Goal: Check status

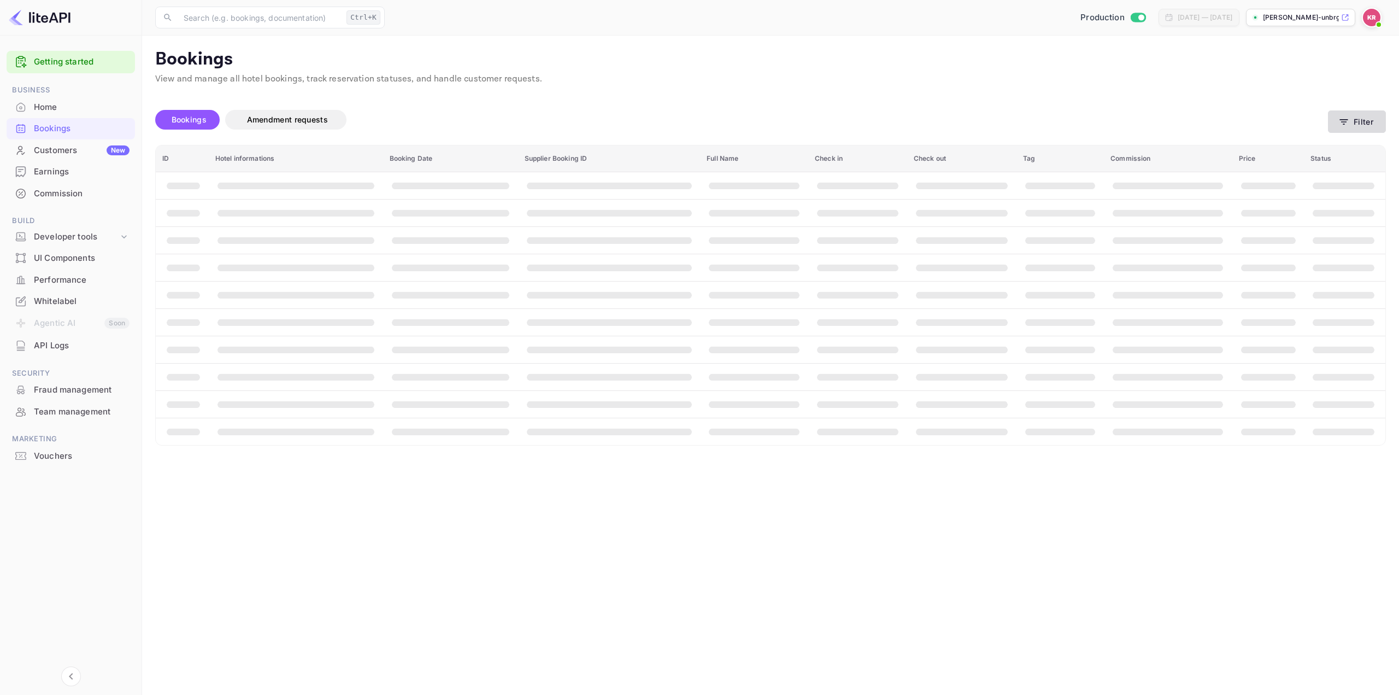
click at [1363, 121] on button "Filter" at bounding box center [1357, 121] width 58 height 22
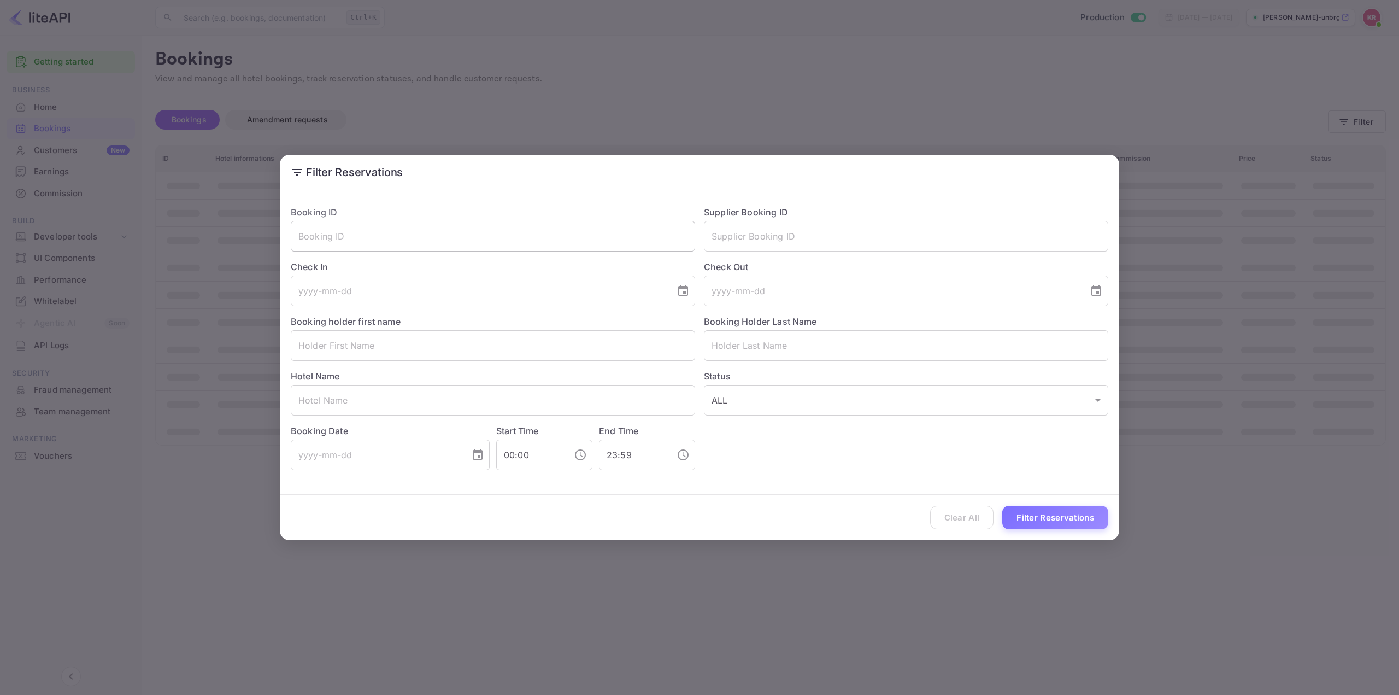
click at [568, 244] on input "text" at bounding box center [493, 236] width 404 height 31
paste input "XNtBtGDUZ"
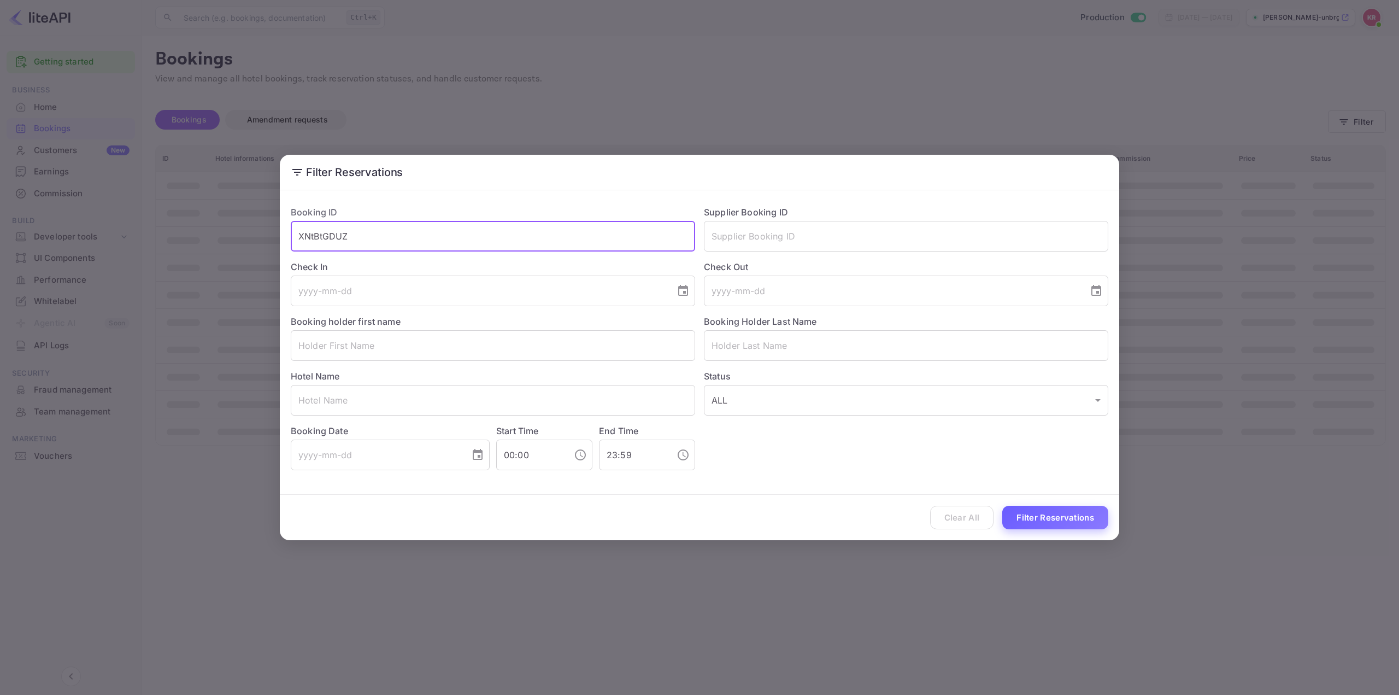
type input "XNtBtGDUZ"
click at [1047, 520] on button "Filter Reservations" at bounding box center [1055, 518] width 106 height 24
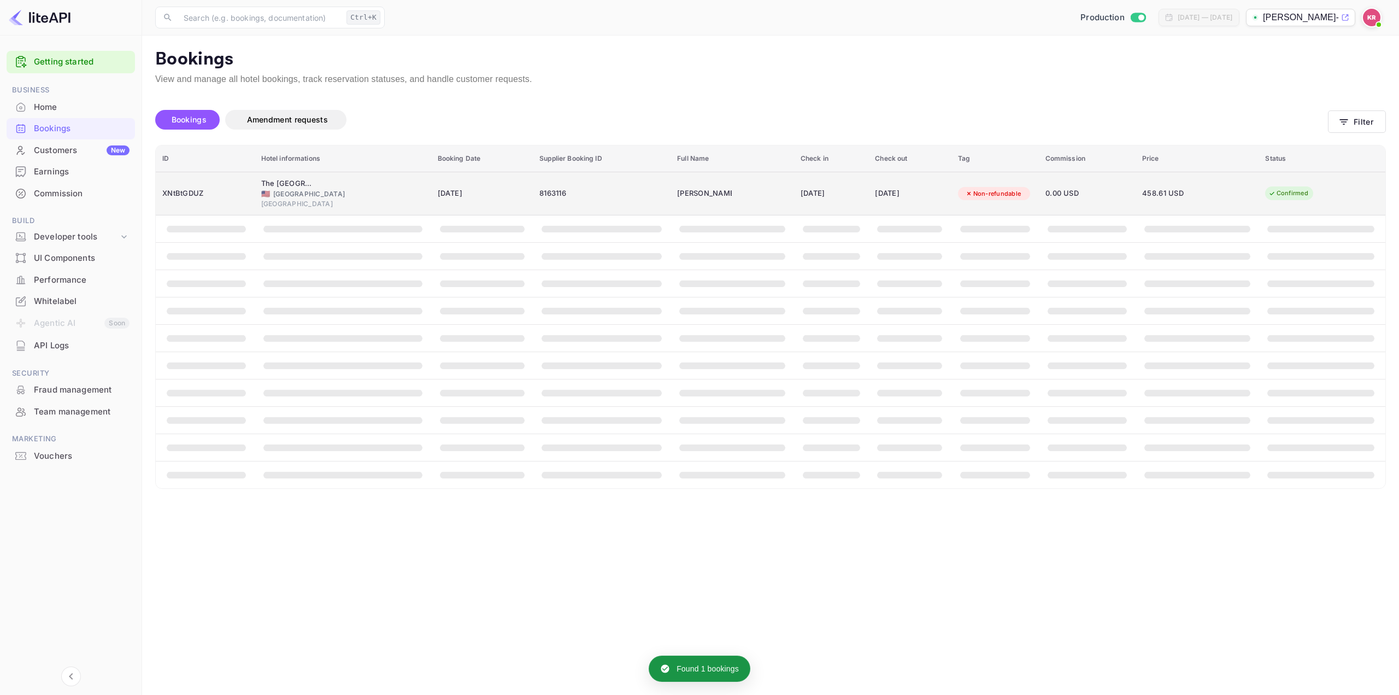
click at [895, 191] on div "[DATE]" at bounding box center [909, 193] width 69 height 17
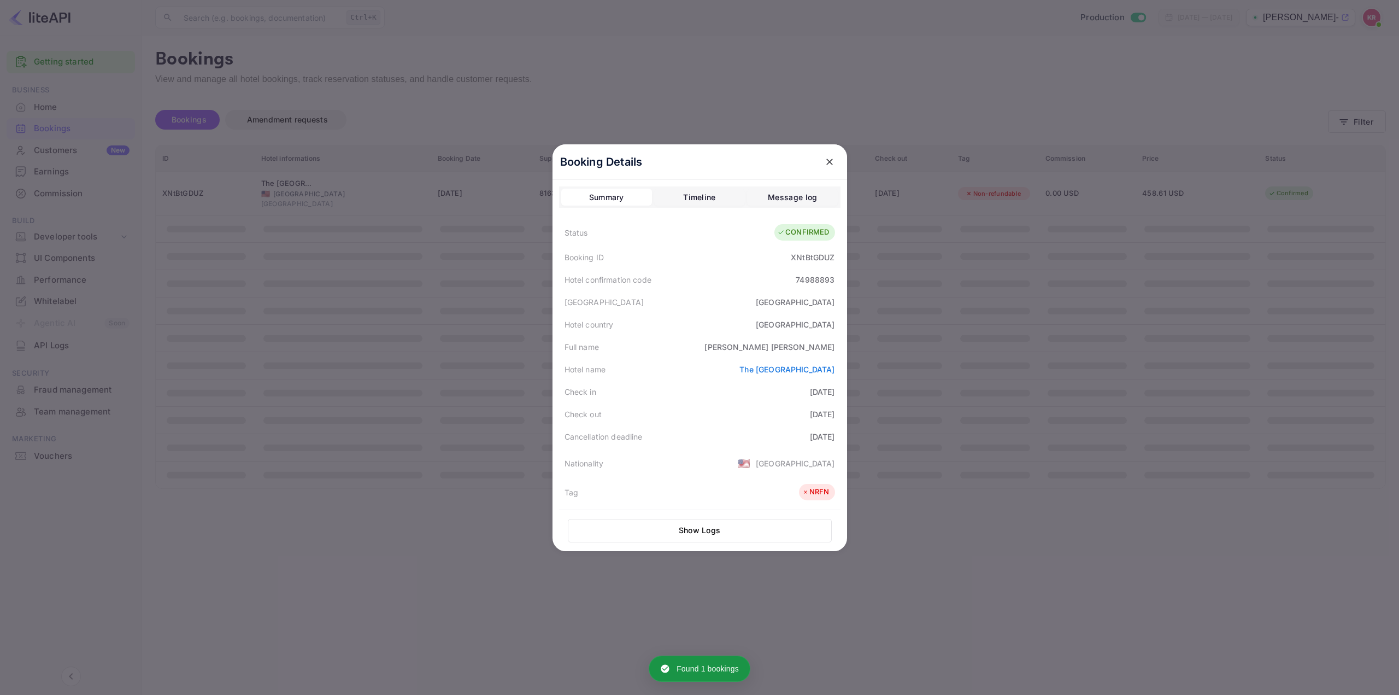
click at [804, 279] on div "74988893" at bounding box center [815, 279] width 39 height 11
click at [736, 304] on div "[GEOGRAPHIC_DATA]" at bounding box center [700, 302] width 282 height 22
drag, startPoint x: 790, startPoint y: 279, endPoint x: 832, endPoint y: 290, distance: 43.5
click at [832, 287] on div "Hotel confirmation code 74988893" at bounding box center [700, 279] width 282 height 22
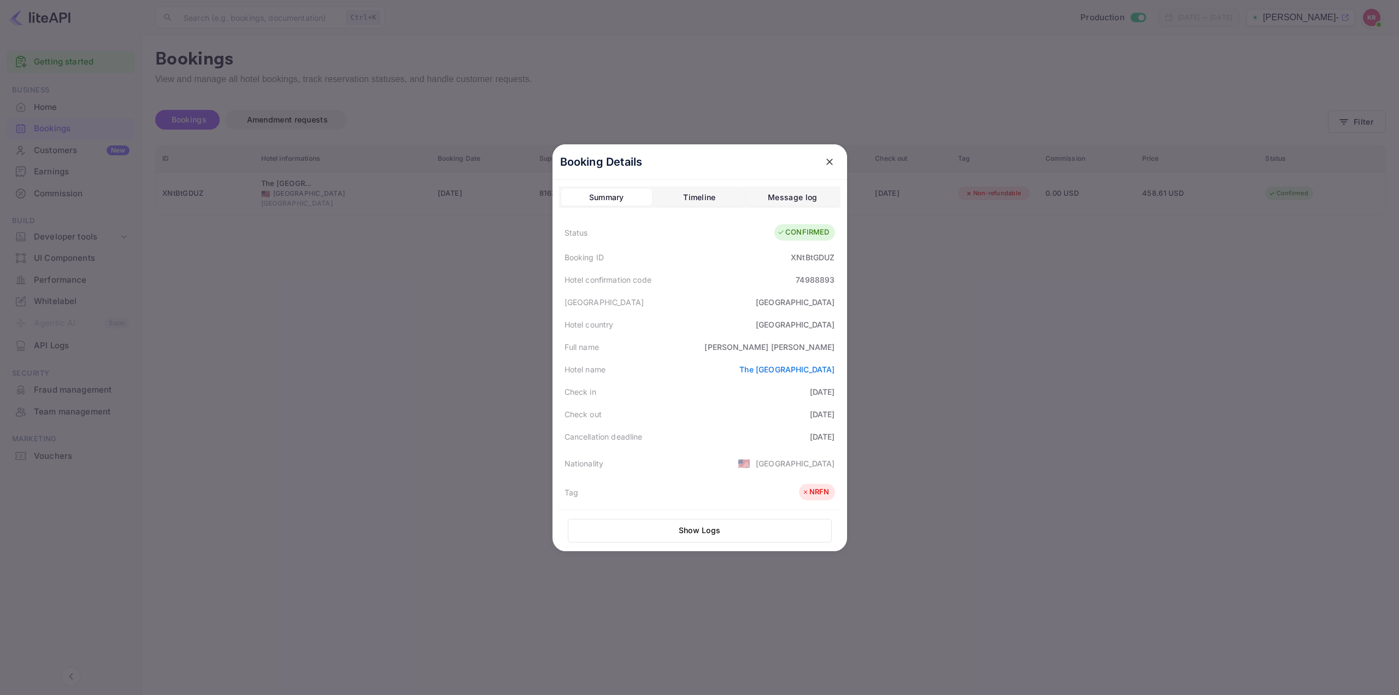
click at [710, 272] on div "Hotel confirmation code 74988893" at bounding box center [700, 279] width 282 height 22
click at [708, 345] on div "Full name [PERSON_NAME]" at bounding box center [700, 347] width 282 height 22
click at [699, 347] on div "Full name [PERSON_NAME]" at bounding box center [700, 347] width 282 height 22
click at [702, 414] on div "Check out [DATE]" at bounding box center [700, 414] width 282 height 22
click at [702, 337] on div "Full name [PERSON_NAME]" at bounding box center [700, 347] width 282 height 22
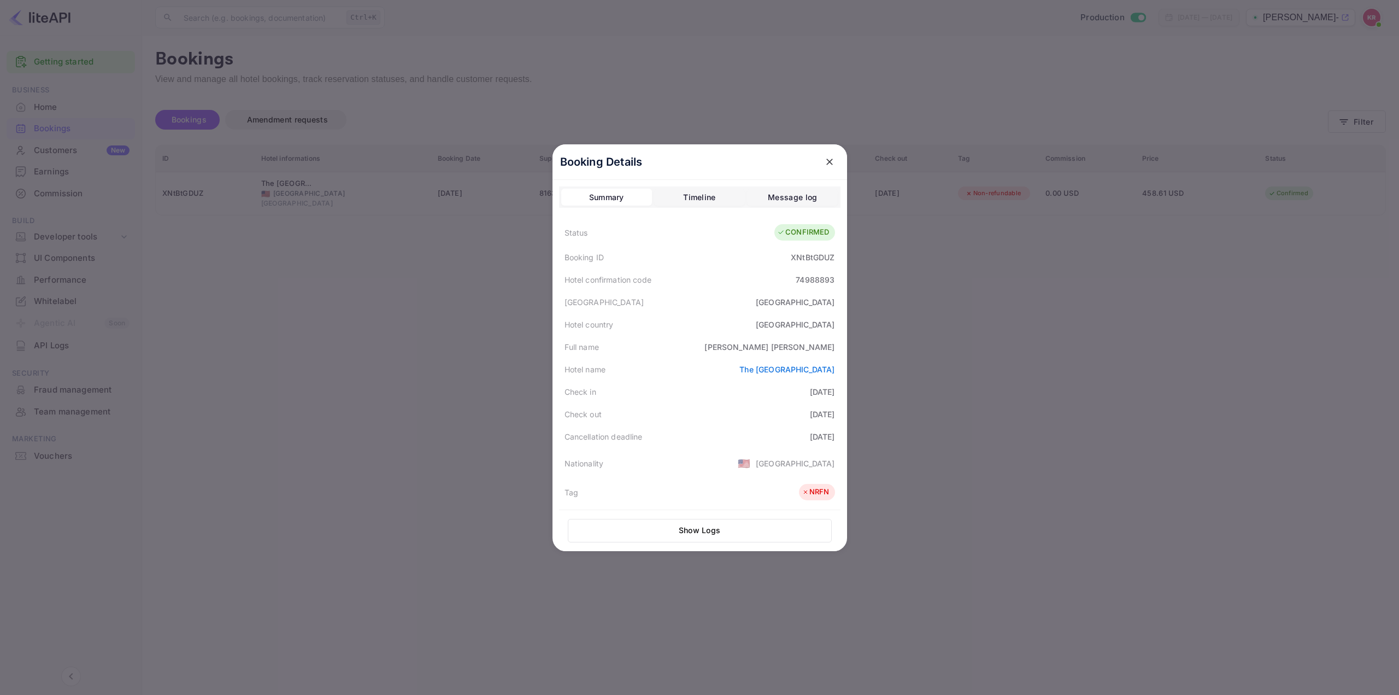
click at [805, 284] on div "74988893" at bounding box center [815, 279] width 39 height 11
copy div "74988893"
click at [1012, 336] on div at bounding box center [699, 347] width 1399 height 695
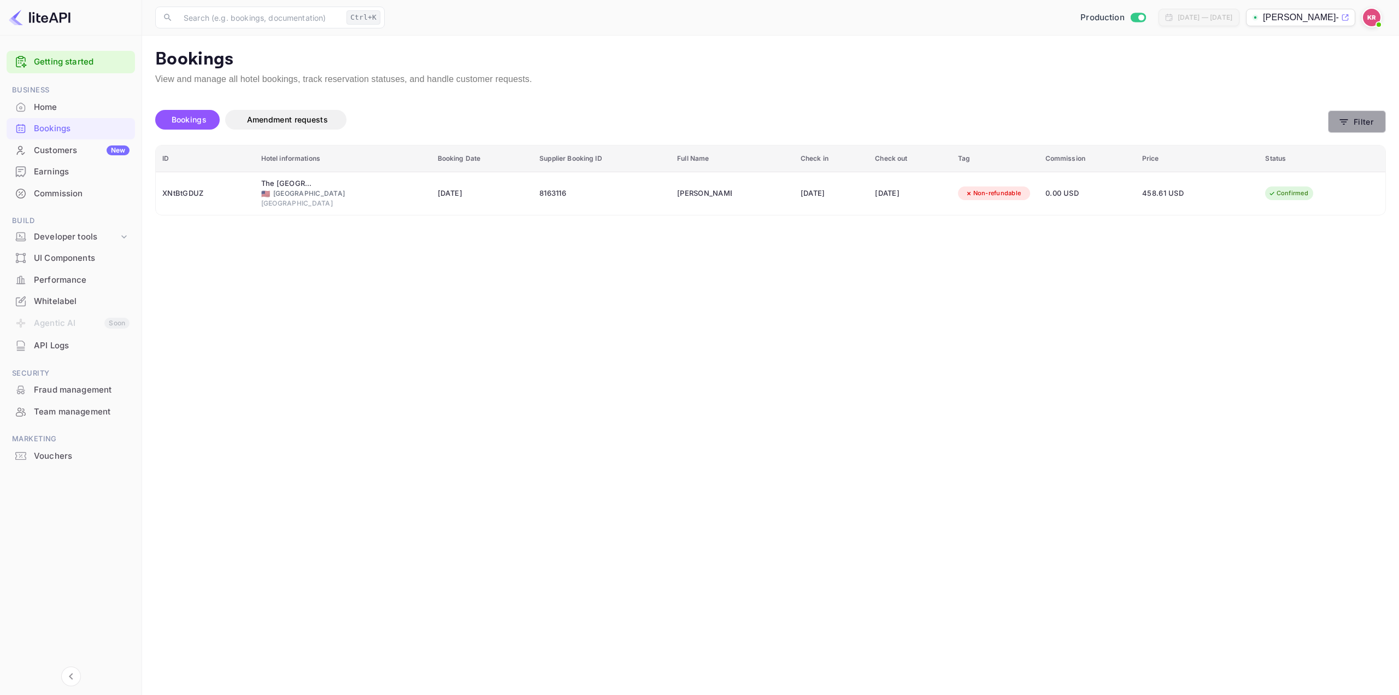
click at [1364, 117] on button "Filter" at bounding box center [1357, 121] width 58 height 22
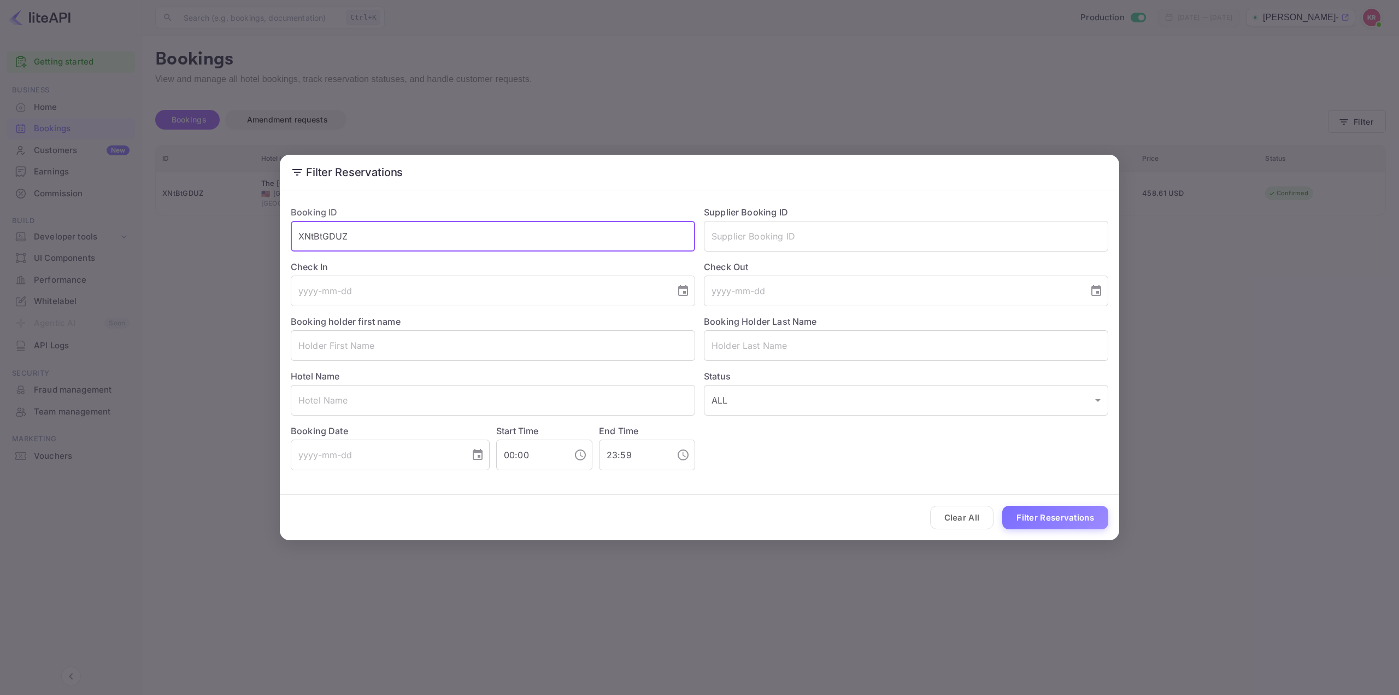
drag, startPoint x: 412, startPoint y: 233, endPoint x: 288, endPoint y: 256, distance: 125.8
click at [288, 256] on div "Booking ID XNtBtGDUZ ​ Supplier Booking ID ​ Check In ​ Check Out ​ Booking hol…" at bounding box center [695, 333] width 826 height 273
paste input "o6dXldknu"
type input "o6dXldknu"
click at [1060, 514] on button "Filter Reservations" at bounding box center [1055, 518] width 106 height 24
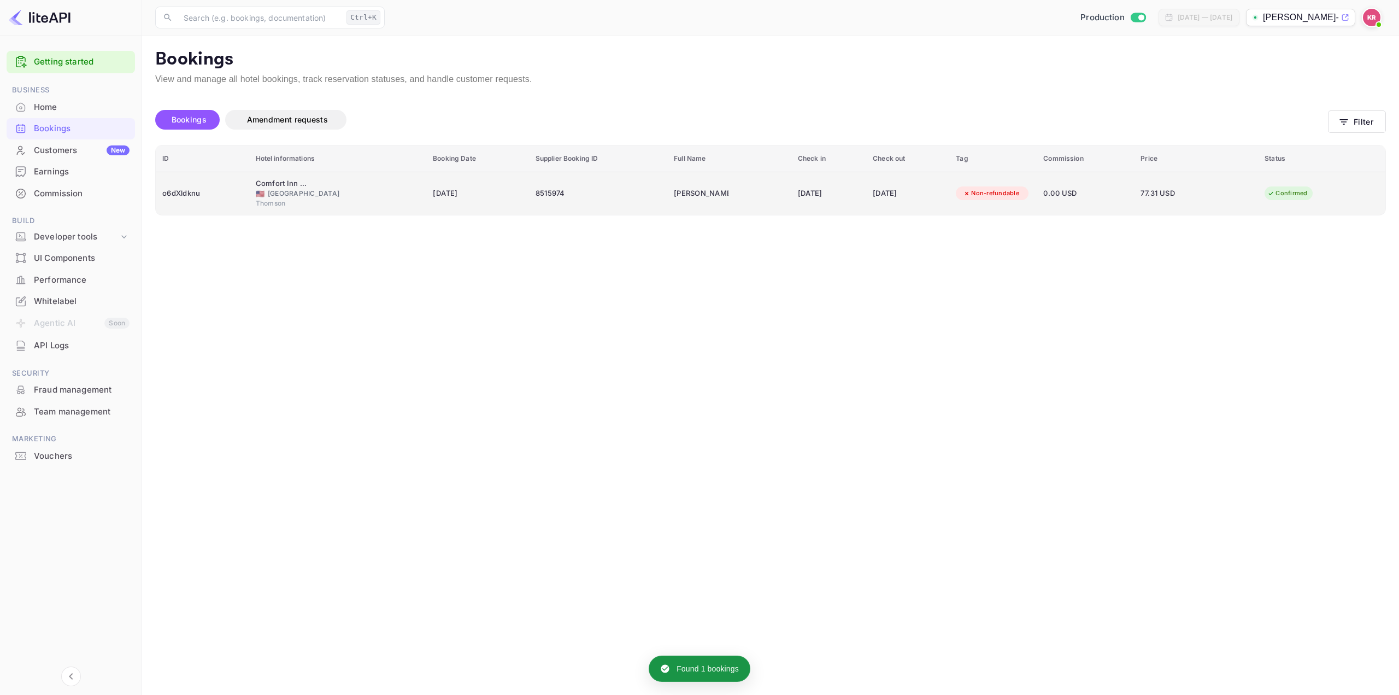
click at [730, 186] on td "[PERSON_NAME]" at bounding box center [729, 193] width 124 height 43
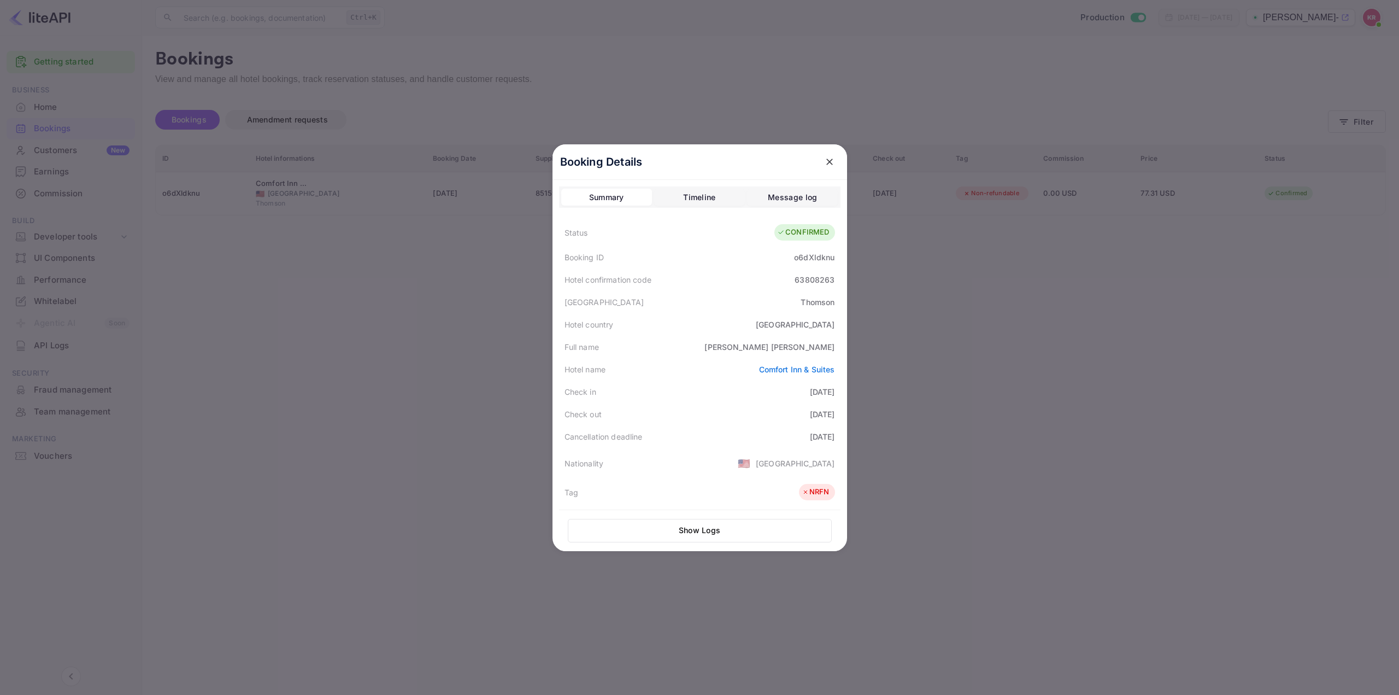
click at [965, 313] on div at bounding box center [699, 347] width 1399 height 695
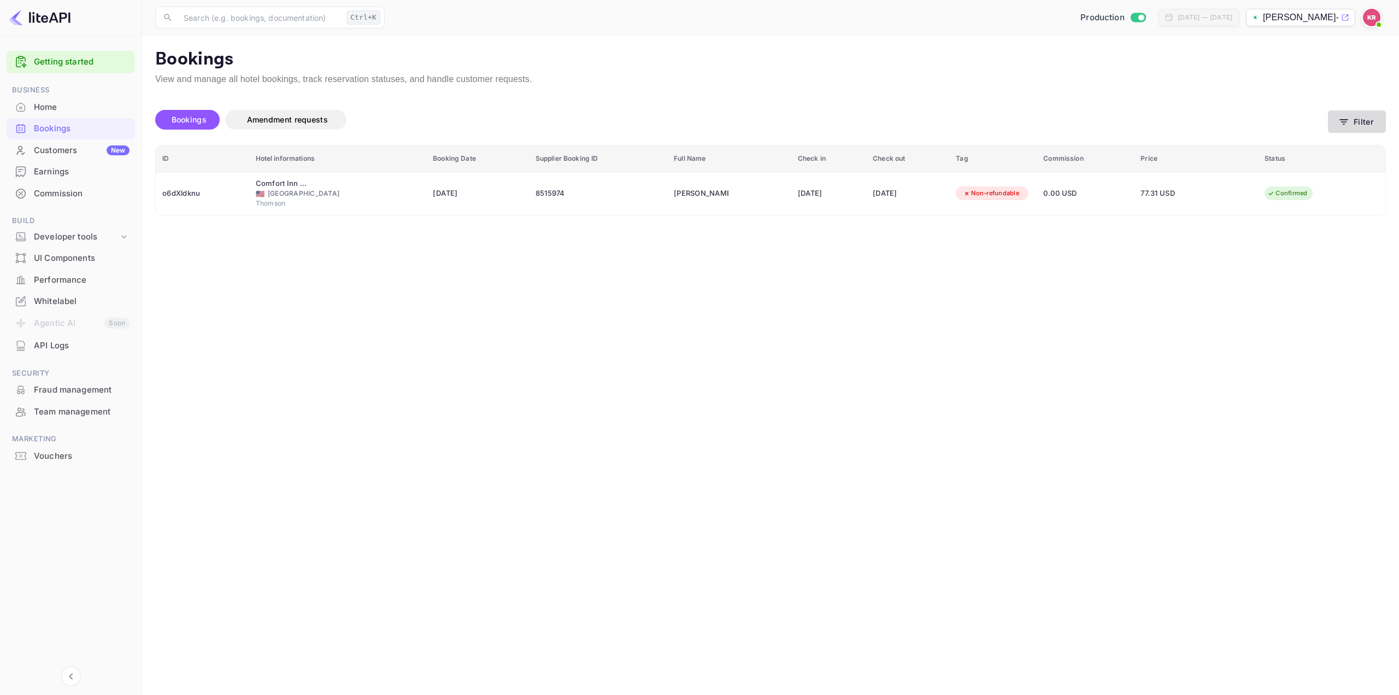
click at [1357, 116] on button "Filter" at bounding box center [1357, 121] width 58 height 22
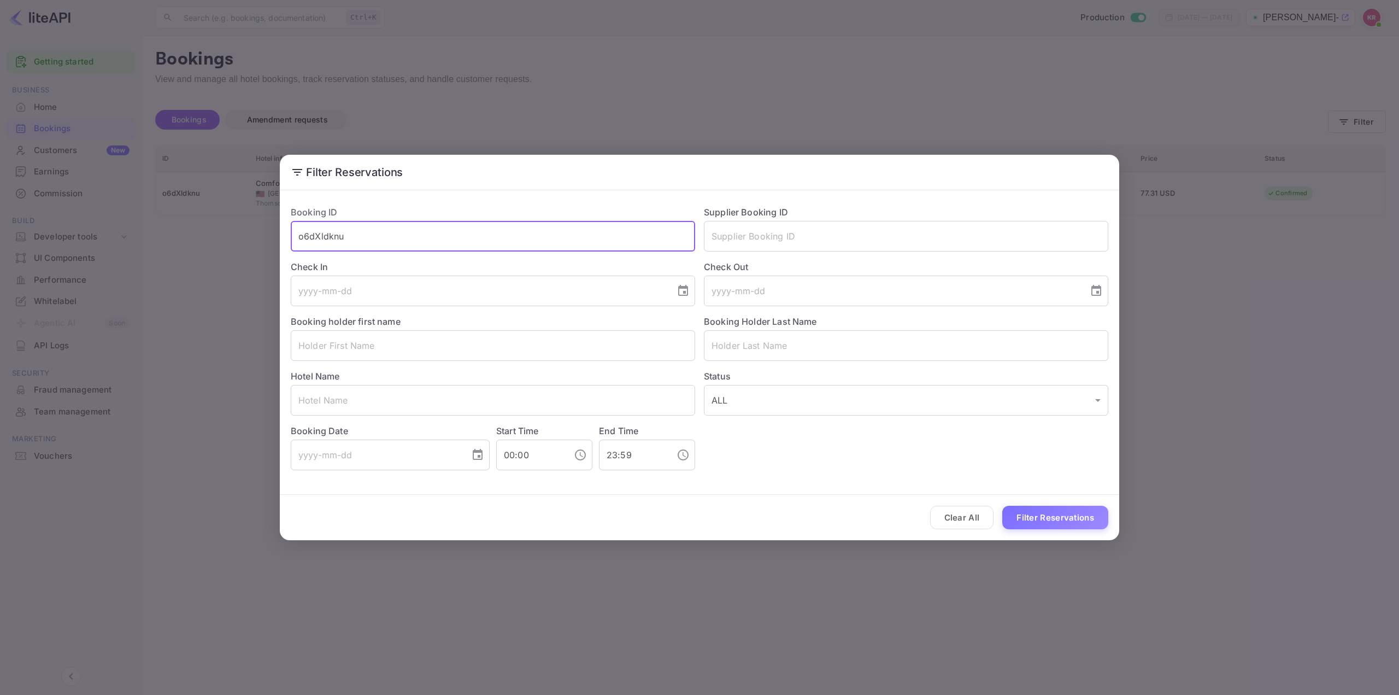
paste input "v2RLzyxlQ"
drag, startPoint x: 527, startPoint y: 234, endPoint x: 342, endPoint y: 245, distance: 185.1
click at [344, 245] on input "o6dXldknuv2RLzyxlQ" at bounding box center [493, 236] width 404 height 31
click at [321, 237] on input "o6dXldknuv2RLzyxlQ" at bounding box center [493, 236] width 404 height 31
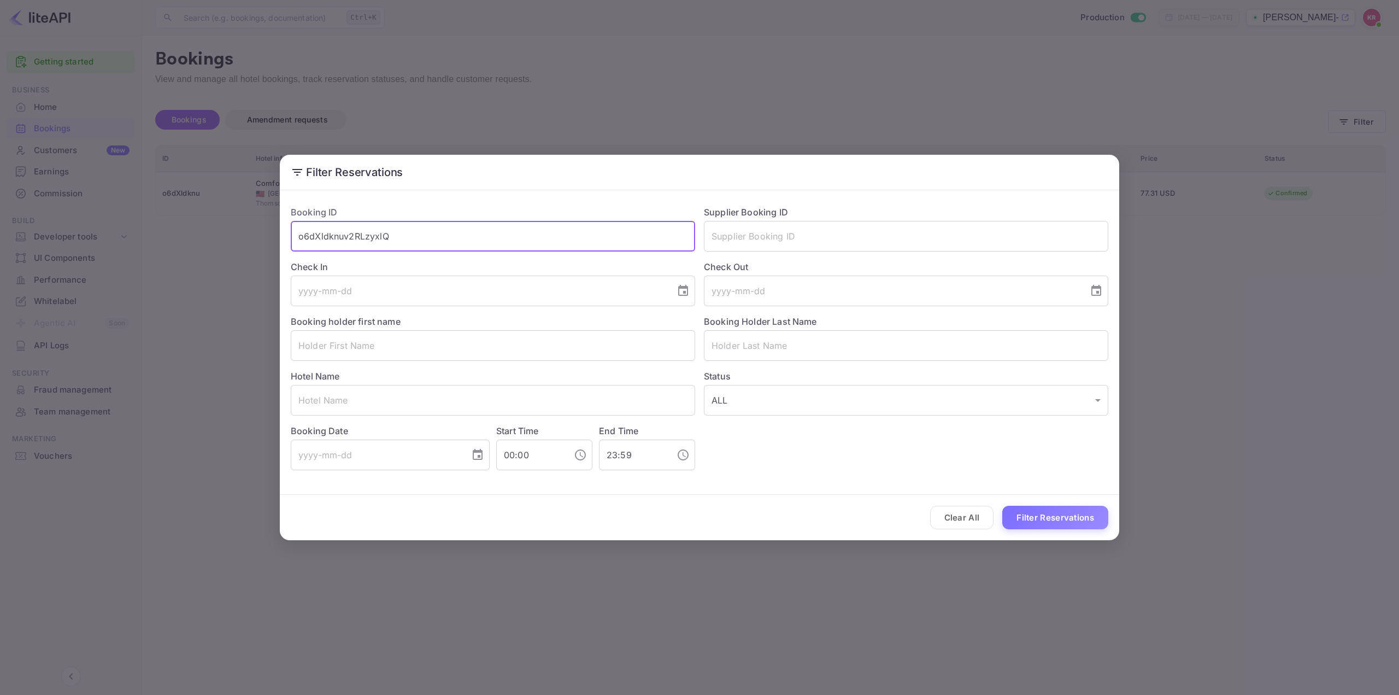
paste input "text"
type input "v2RLzyxlQ"
click at [1049, 515] on button "Filter Reservations" at bounding box center [1055, 518] width 106 height 24
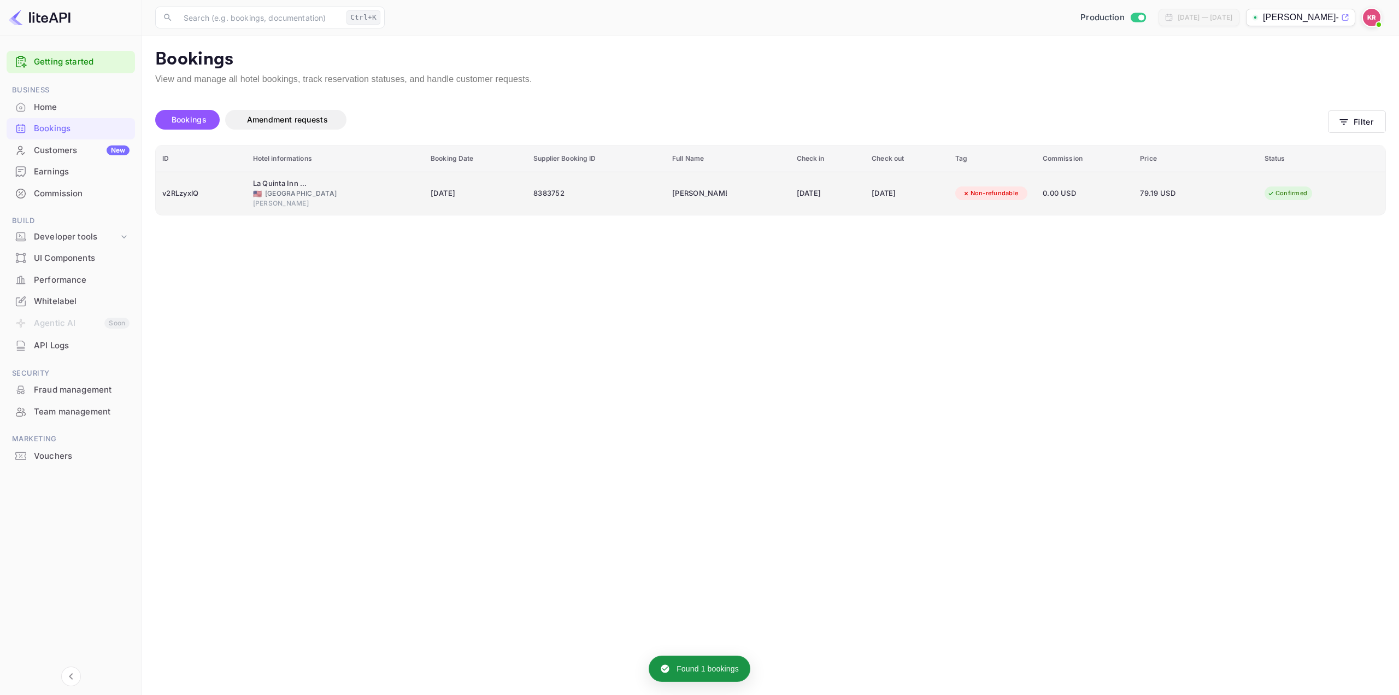
click at [816, 196] on div "[DATE]" at bounding box center [828, 193] width 62 height 17
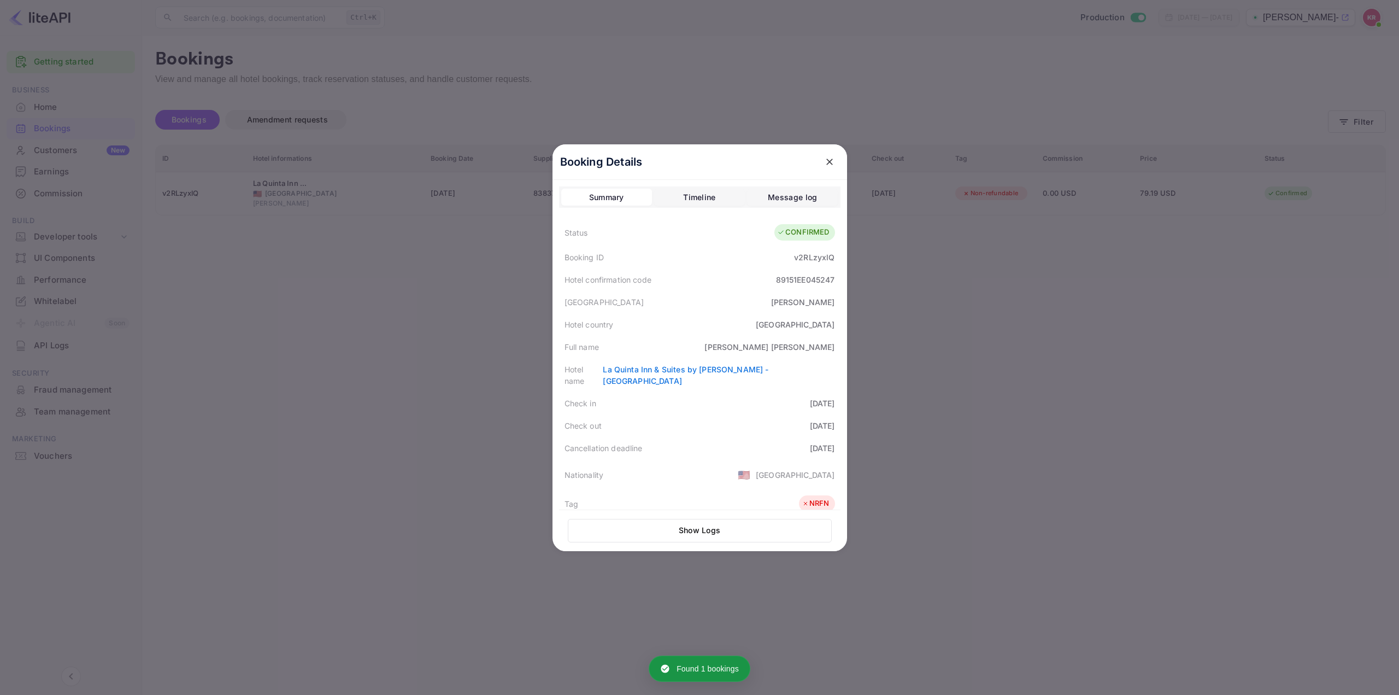
click at [788, 274] on div "89151EE045247" at bounding box center [805, 279] width 59 height 11
click at [714, 343] on div "Full name [PERSON_NAME]" at bounding box center [700, 347] width 282 height 22
click at [704, 342] on div "Full name [PERSON_NAME]" at bounding box center [700, 347] width 282 height 22
click at [703, 339] on div "Full name [PERSON_NAME]" at bounding box center [700, 347] width 282 height 22
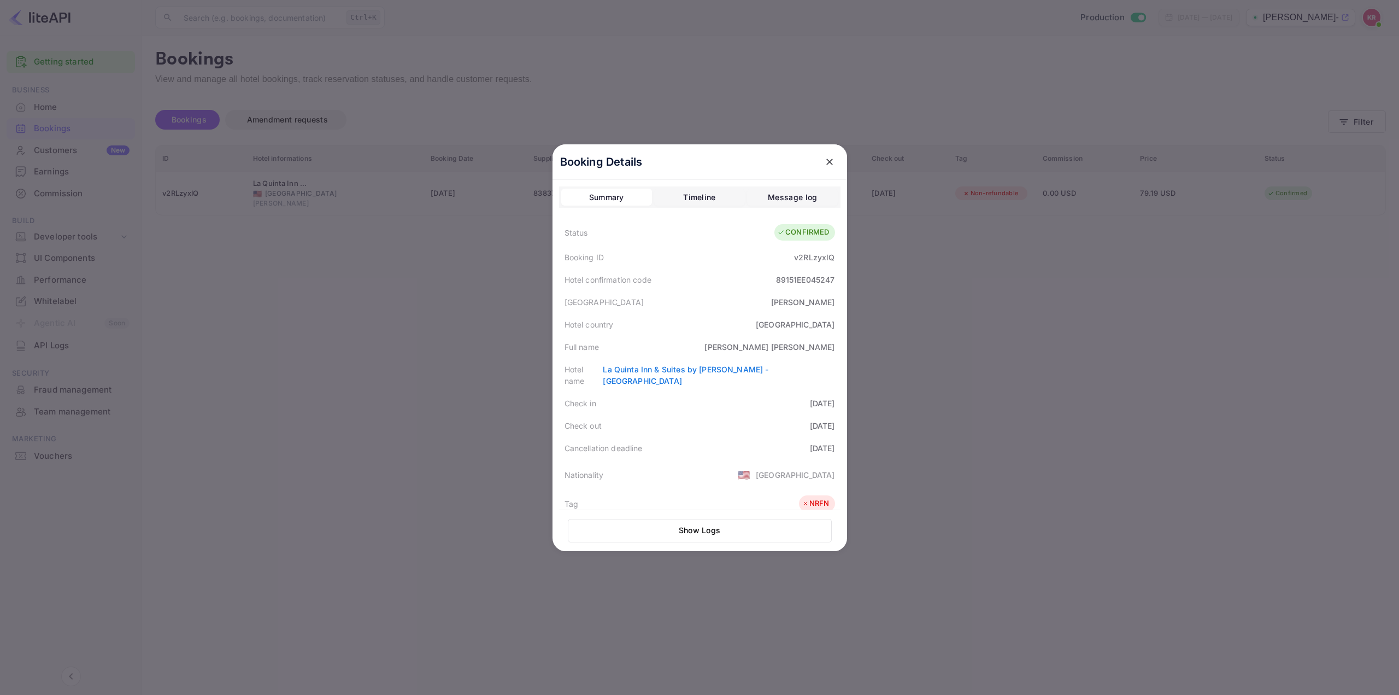
drag, startPoint x: 966, startPoint y: 268, endPoint x: 978, endPoint y: 256, distance: 17.4
click at [966, 267] on div at bounding box center [699, 347] width 1399 height 695
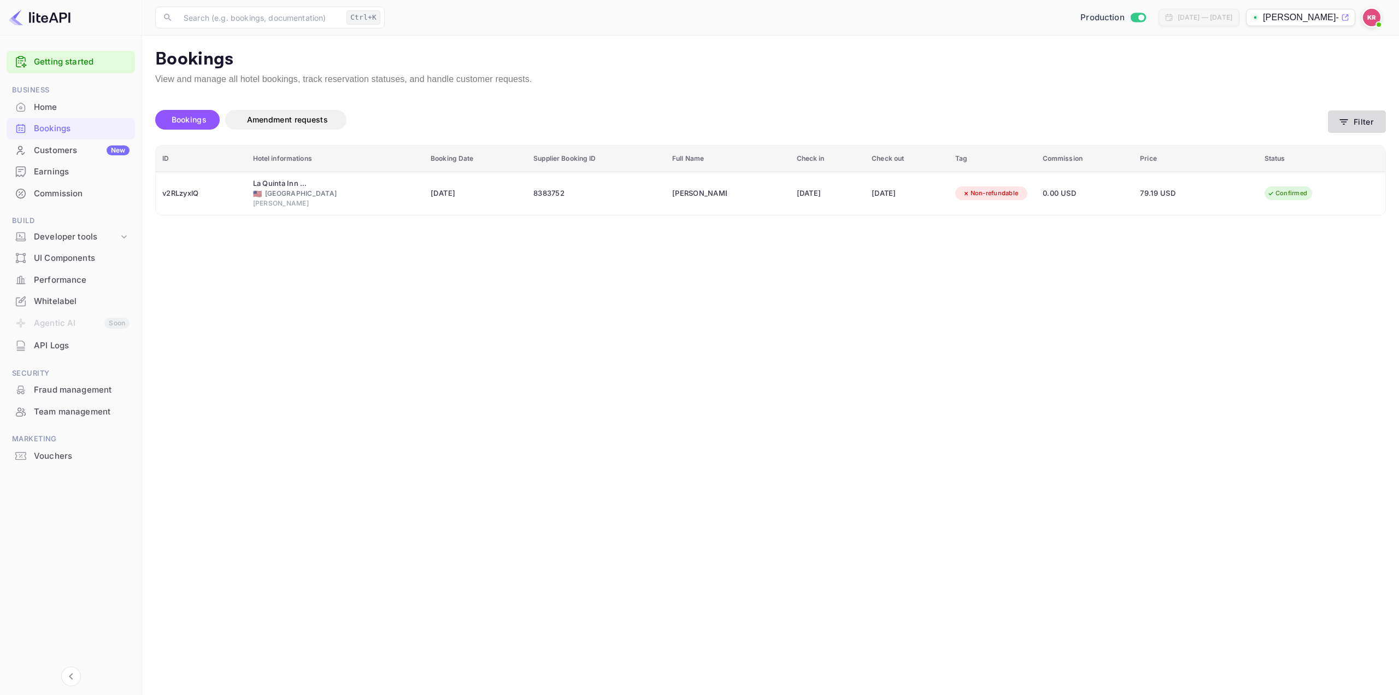
click at [1365, 117] on button "Filter" at bounding box center [1357, 121] width 58 height 22
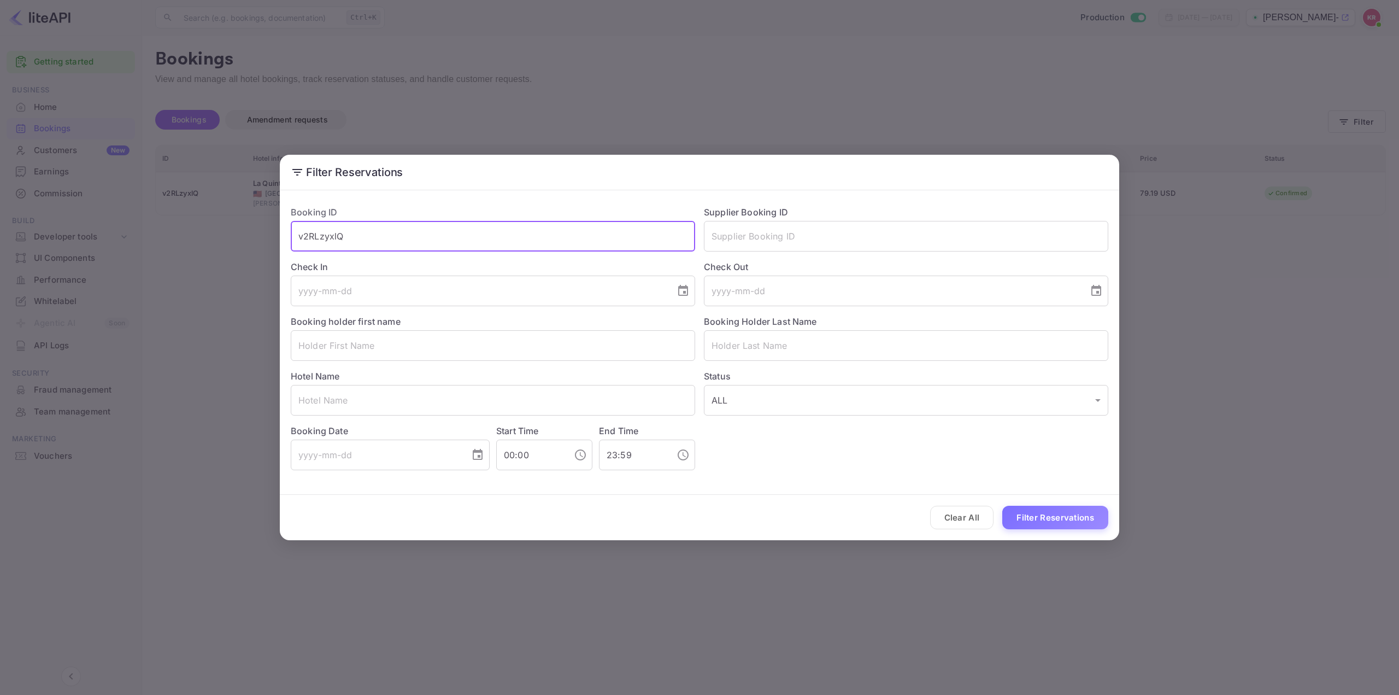
drag, startPoint x: 556, startPoint y: 238, endPoint x: 447, endPoint y: 269, distance: 113.2
click at [448, 257] on div "Booking ID v2RLzyxlQ ​ Supplier Booking ID ​ Check In ​ Check Out ​ Booking hol…" at bounding box center [695, 333] width 826 height 273
drag, startPoint x: 406, startPoint y: 238, endPoint x: 282, endPoint y: 271, distance: 128.3
click at [89, 238] on div "Filter Reservations Booking ID v2RLzyxlQ ​ Supplier Booking ID ​ Check In ​ Che…" at bounding box center [699, 347] width 1399 height 695
paste input "tOyPYg3Yc"
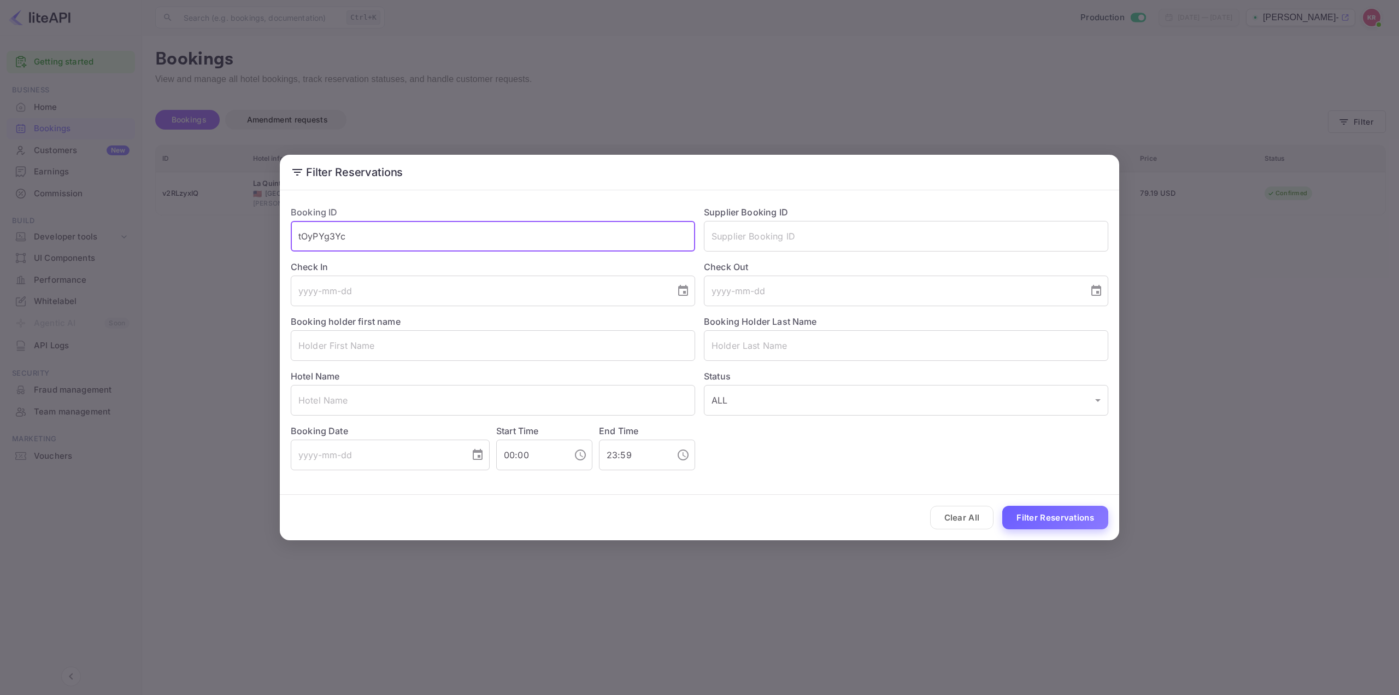
type input "tOyPYg3Yc"
click at [1035, 516] on button "Filter Reservations" at bounding box center [1055, 518] width 106 height 24
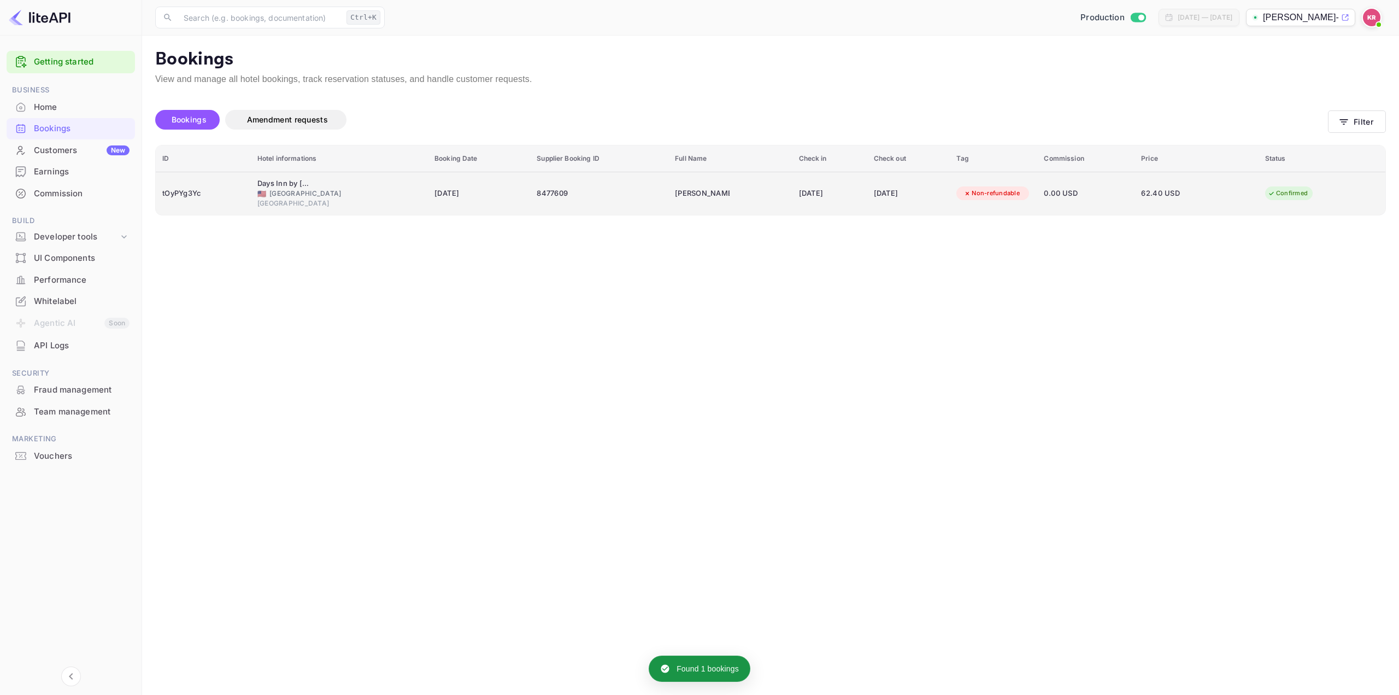
click at [1079, 191] on span "0.00 USD" at bounding box center [1086, 193] width 84 height 12
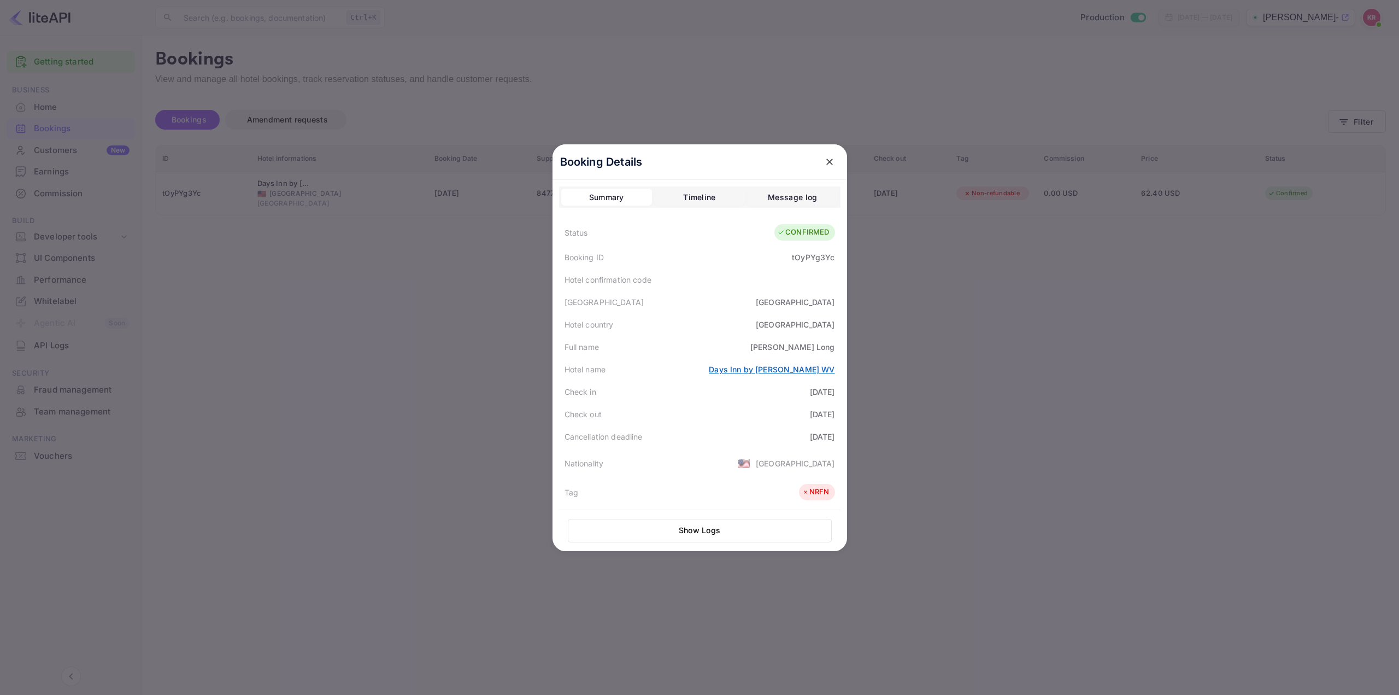
click at [709, 368] on link "Days Inn by [PERSON_NAME] WV" at bounding box center [772, 369] width 126 height 9
